Goal: Transaction & Acquisition: Subscribe to service/newsletter

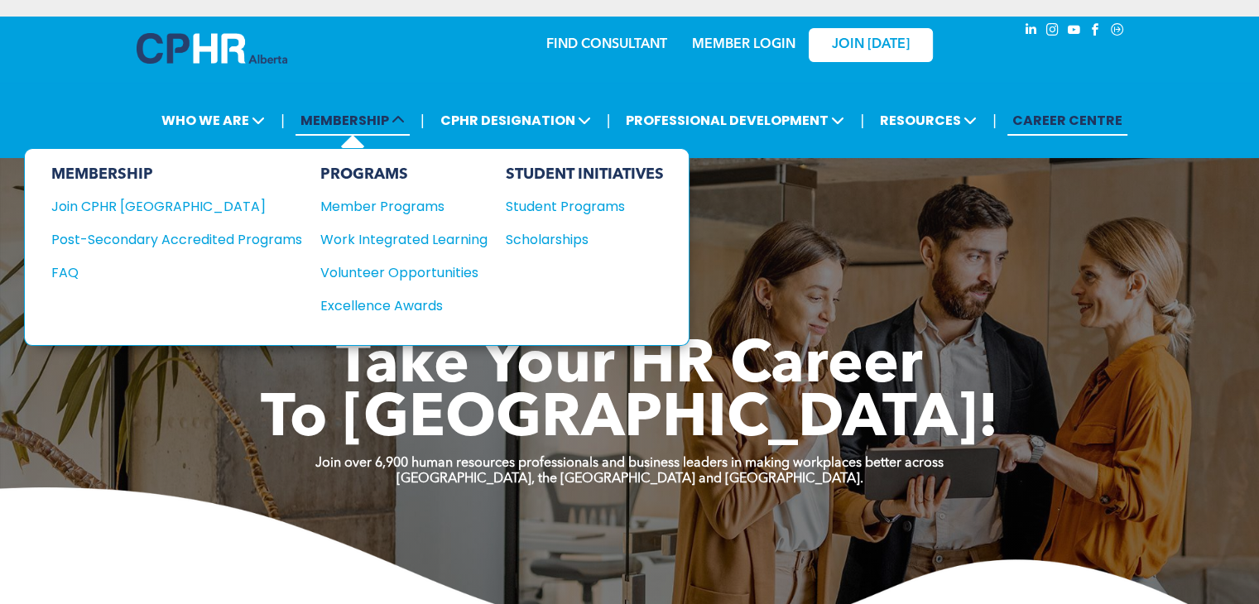
click at [341, 114] on span "MEMBERSHIP" at bounding box center [352, 120] width 114 height 31
click at [137, 203] on div "Join CPHR [GEOGRAPHIC_DATA]" at bounding box center [164, 206] width 226 height 21
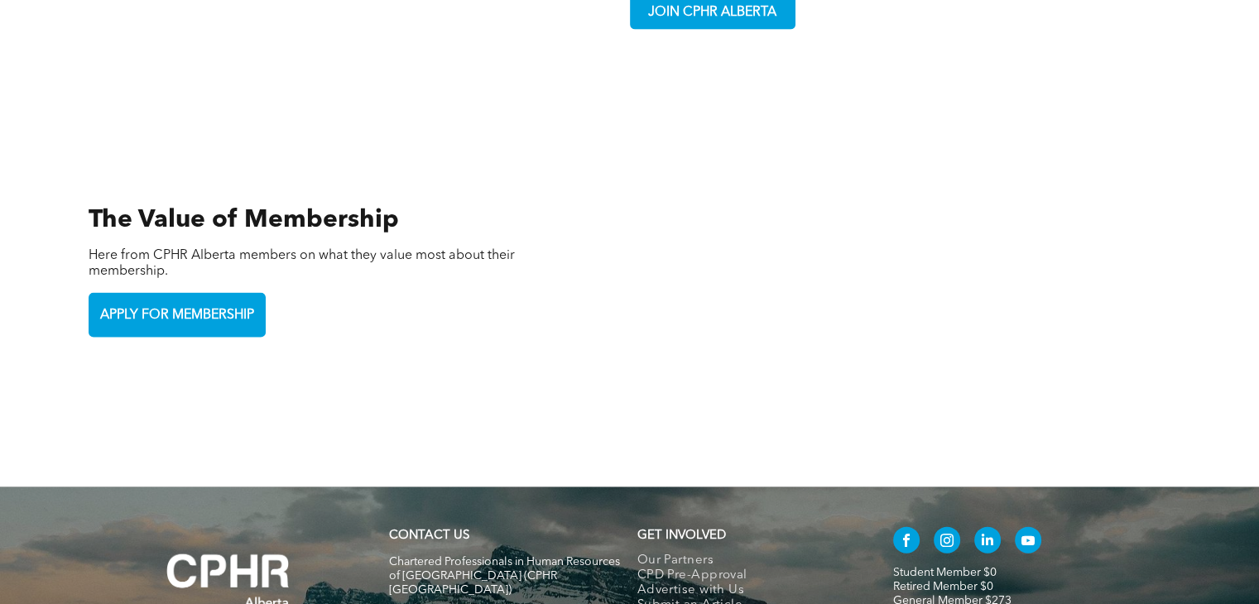
scroll to position [3768, 0]
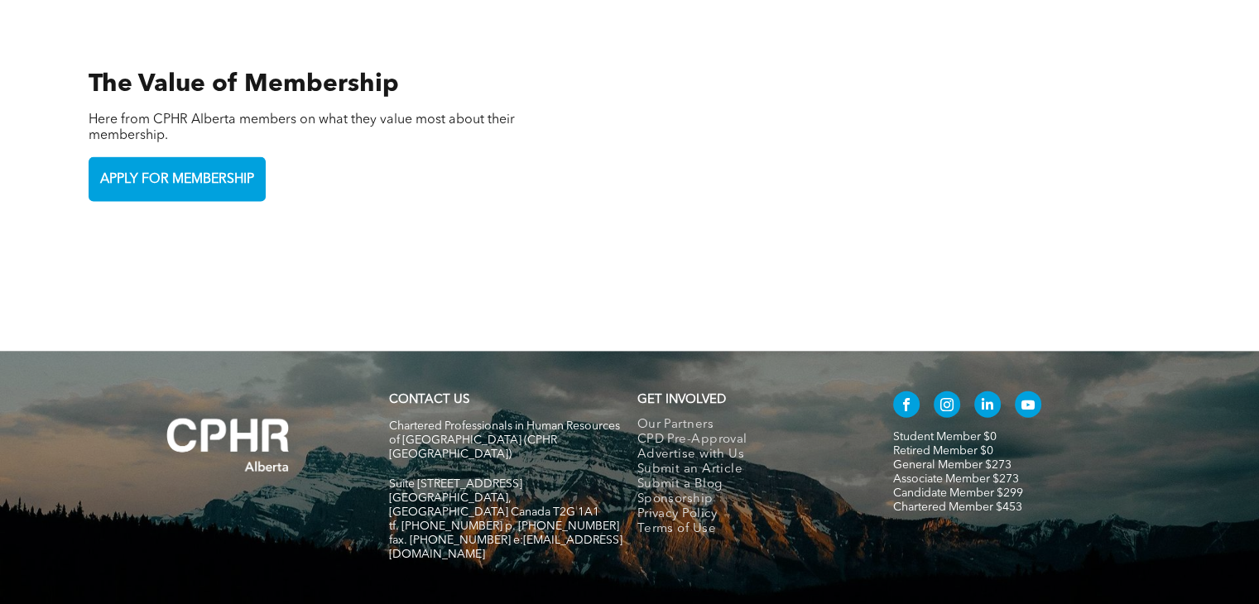
click at [238, 448] on div at bounding box center [257, 485] width 248 height 200
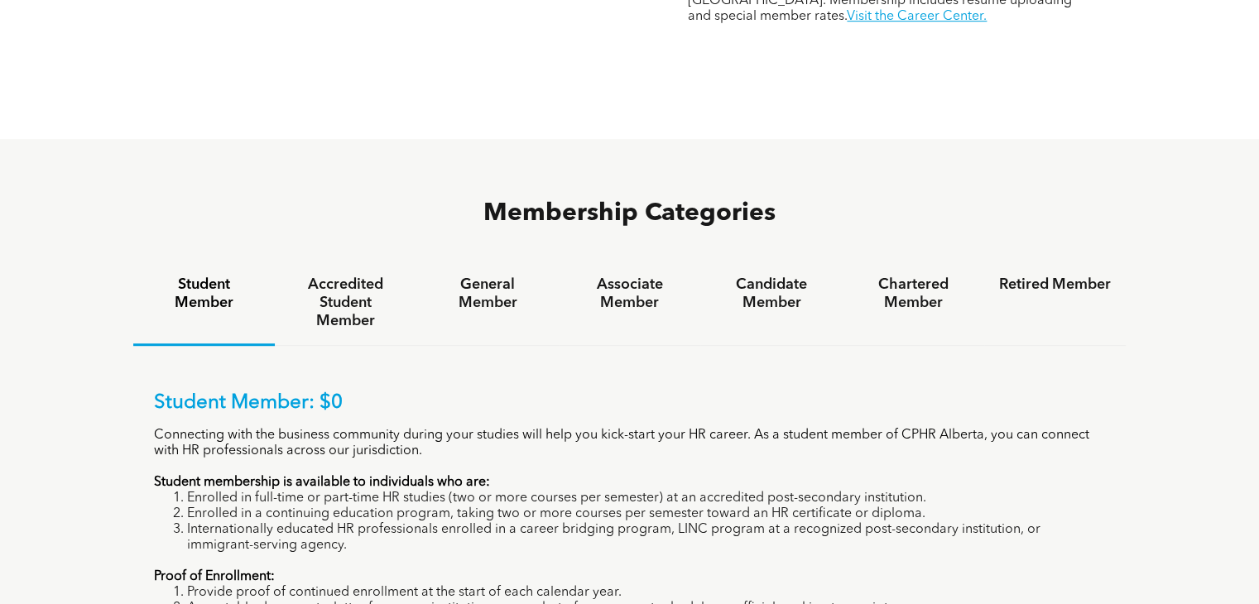
scroll to position [954, 0]
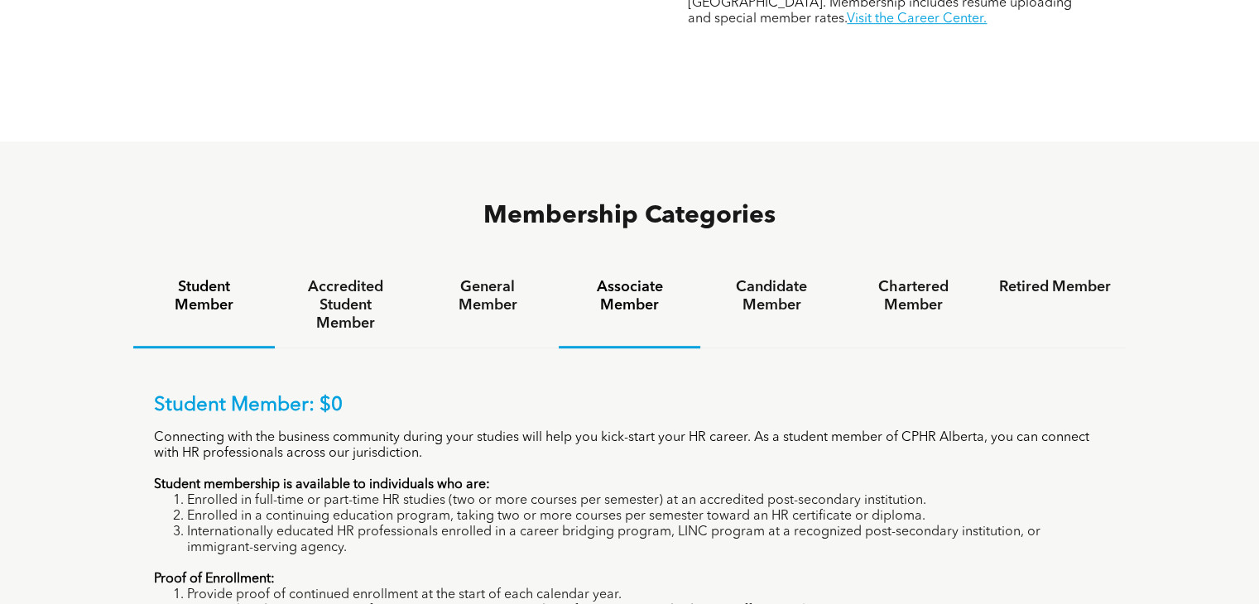
click at [624, 278] on h4 "Associate Member" at bounding box center [630, 296] width 112 height 36
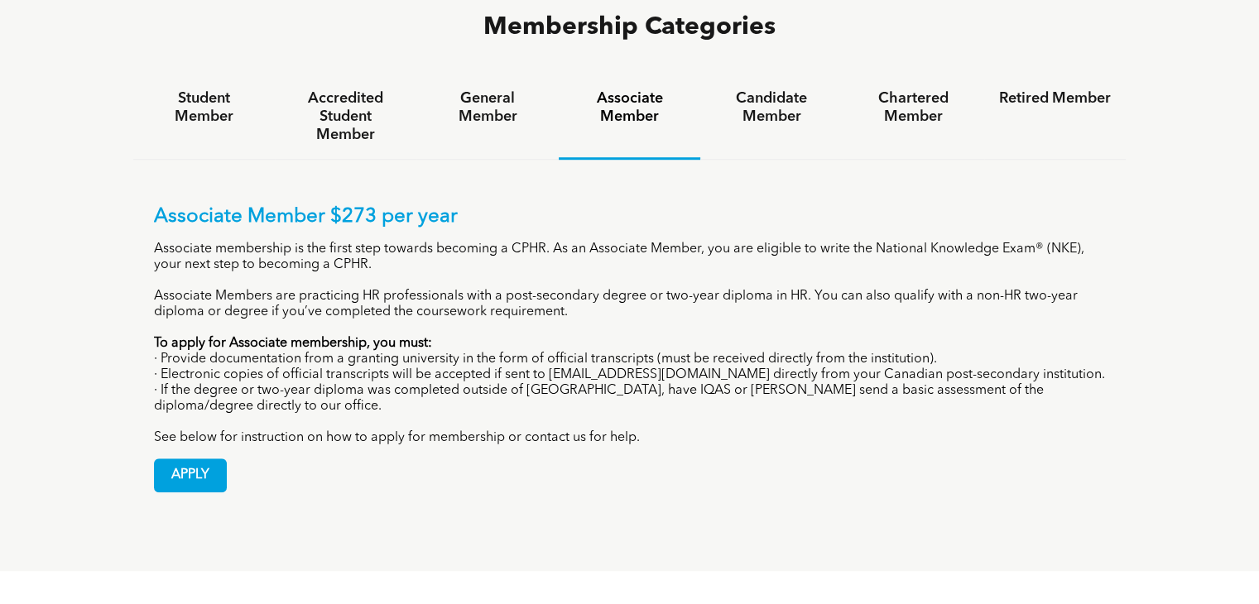
scroll to position [1202, 0]
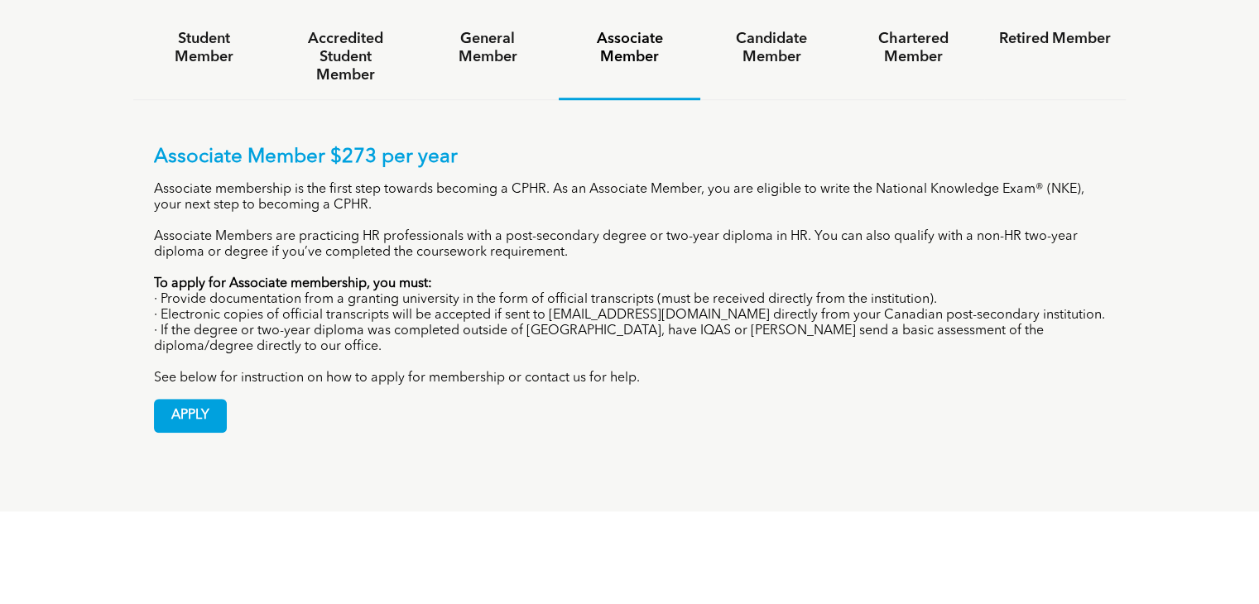
click at [659, 286] on div "Associate Member $273 per year Associate membership is the first step towards b…" at bounding box center [630, 266] width 952 height 241
drag, startPoint x: 672, startPoint y: 240, endPoint x: 546, endPoint y: 235, distance: 125.9
click at [546, 308] on p "· Electronic copies of official transcripts will be accepted if sent to [EMAIL_…" at bounding box center [630, 316] width 952 height 16
copy p "[EMAIL_ADDRESS][DOMAIN_NAME]"
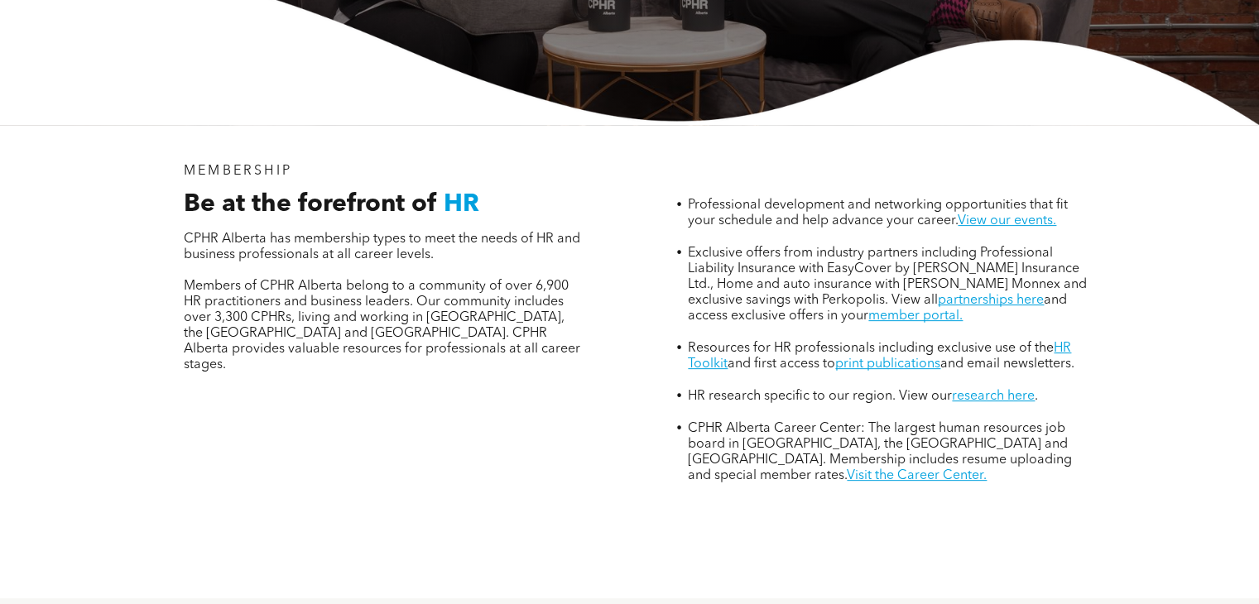
scroll to position [993, 0]
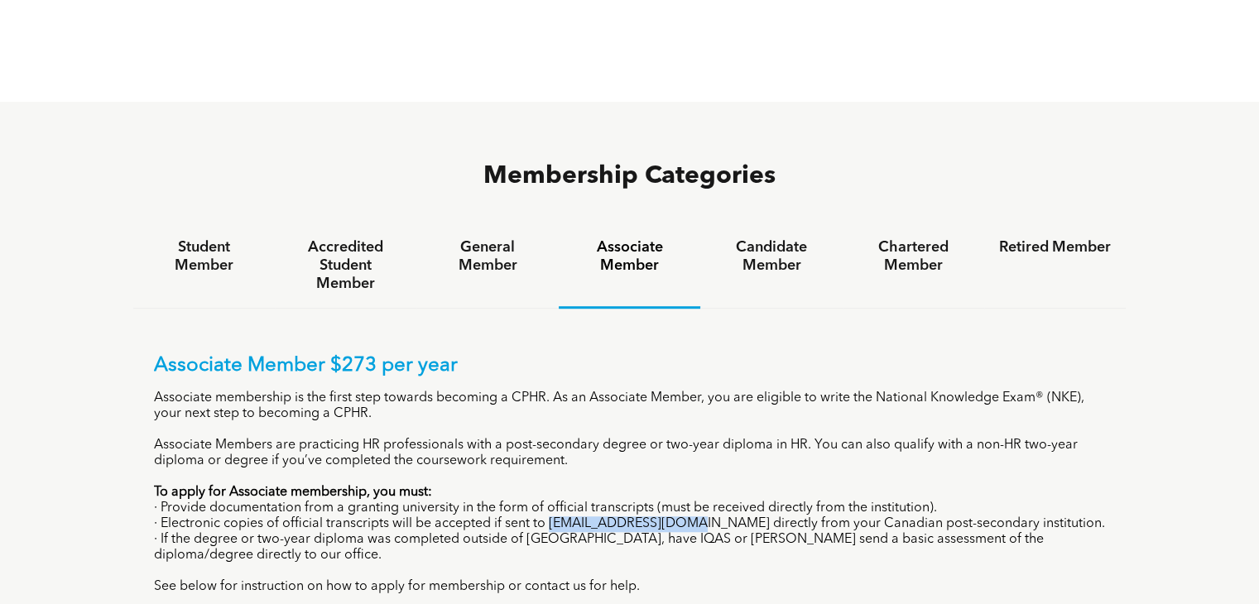
copy p "[EMAIL_ADDRESS][DOMAIN_NAME]"
